Goal: Task Accomplishment & Management: Manage account settings

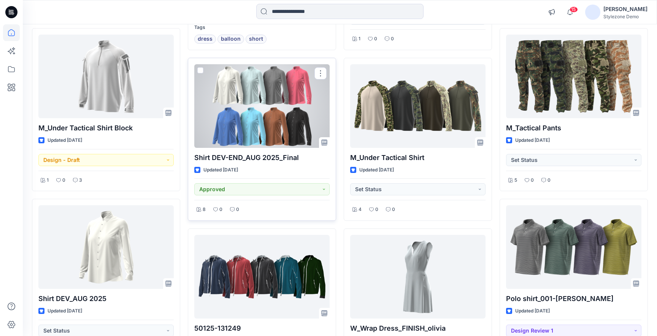
scroll to position [420, 0]
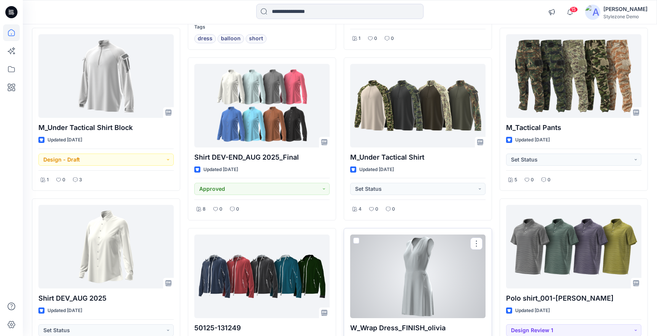
click at [406, 284] on div at bounding box center [417, 276] width 135 height 84
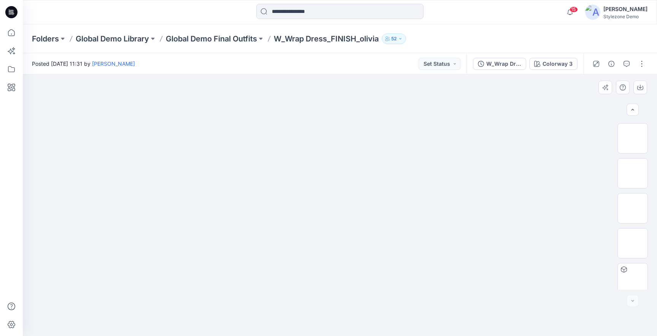
scroll to position [107, 0]
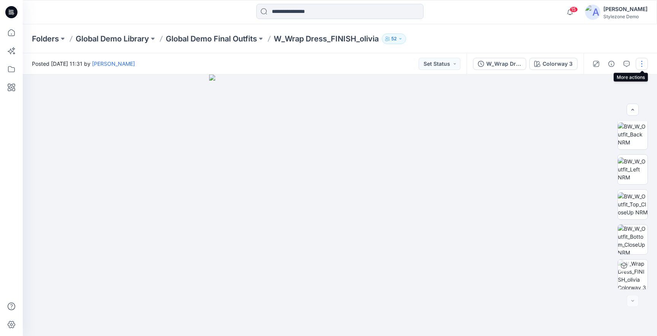
click at [643, 58] on button "button" at bounding box center [641, 64] width 12 height 12
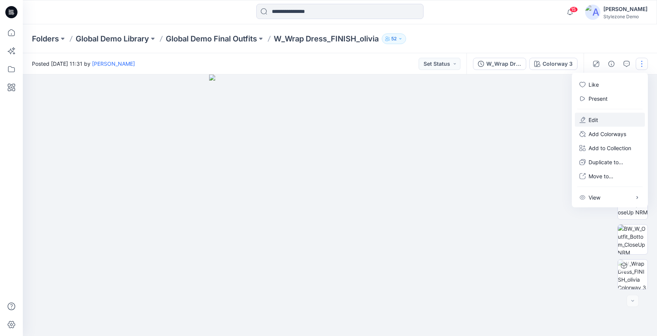
click at [585, 116] on button "Edit" at bounding box center [609, 120] width 70 height 14
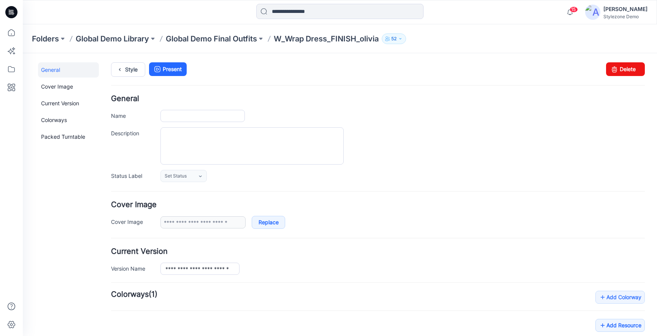
type input "**********"
click at [239, 33] on div "Folders Global Demo Library Global Demo Final Outfits W_Wrap Dress_FINISH_olivi…" at bounding box center [340, 38] width 634 height 29
click at [234, 42] on p "Global Demo Final Outfits" at bounding box center [211, 38] width 91 height 11
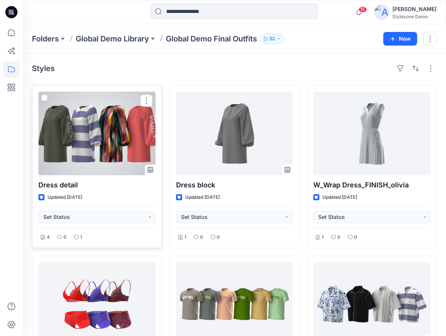
scroll to position [5, 0]
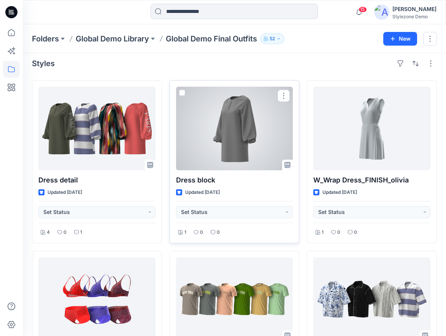
click at [222, 131] on div at bounding box center [234, 129] width 117 height 84
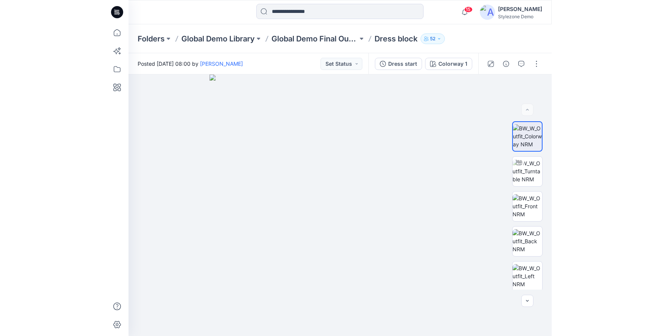
scroll to position [5, 0]
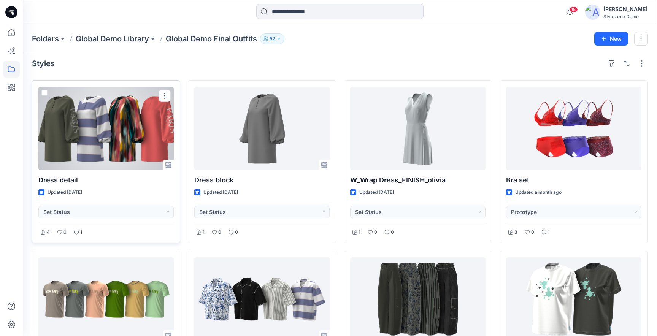
click at [105, 139] on div at bounding box center [105, 129] width 135 height 84
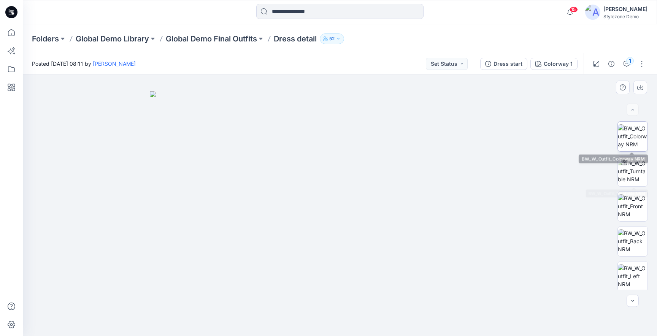
click at [634, 141] on img at bounding box center [632, 136] width 30 height 24
click at [16, 32] on icon at bounding box center [11, 32] width 17 height 17
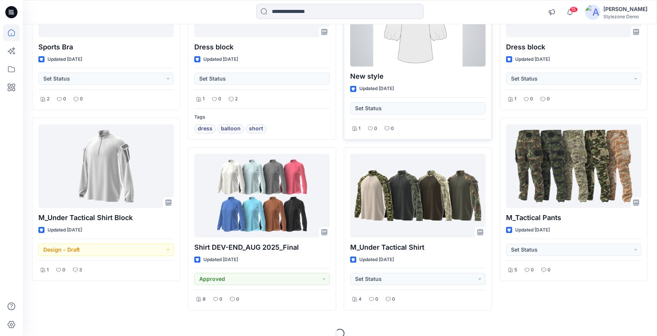
scroll to position [341, 0]
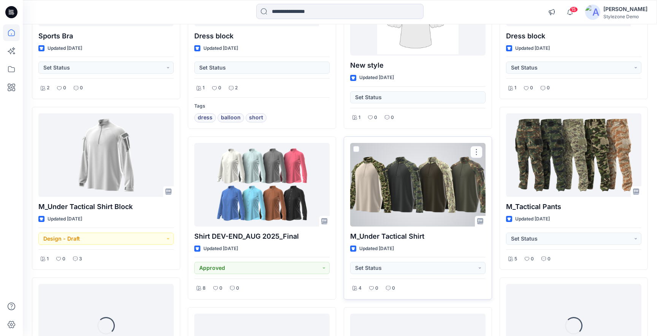
click at [438, 178] on div at bounding box center [417, 185] width 135 height 84
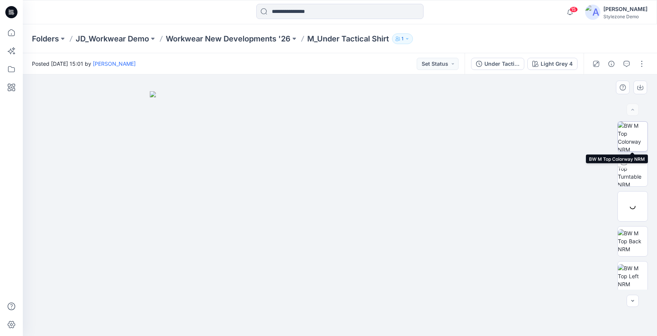
click at [627, 135] on img at bounding box center [632, 137] width 30 height 30
